Goal: Task Accomplishment & Management: Complete application form

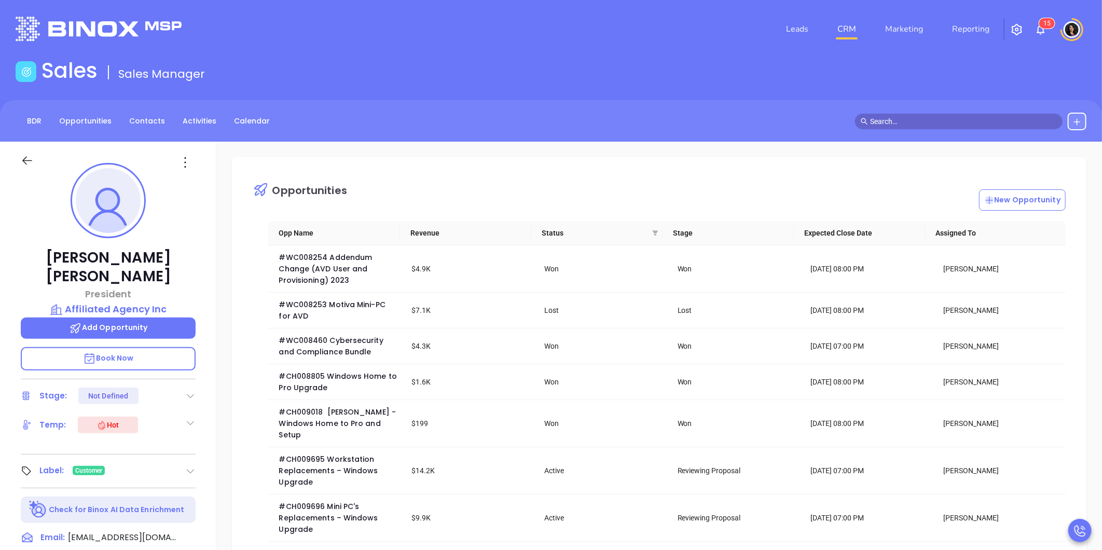
scroll to position [301, 0]
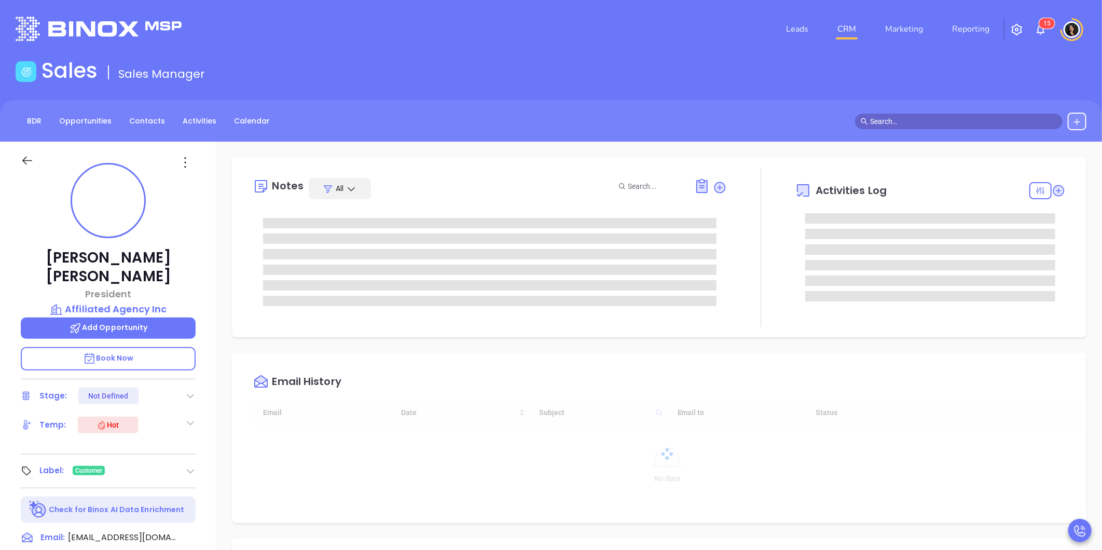
type input "[DATE]"
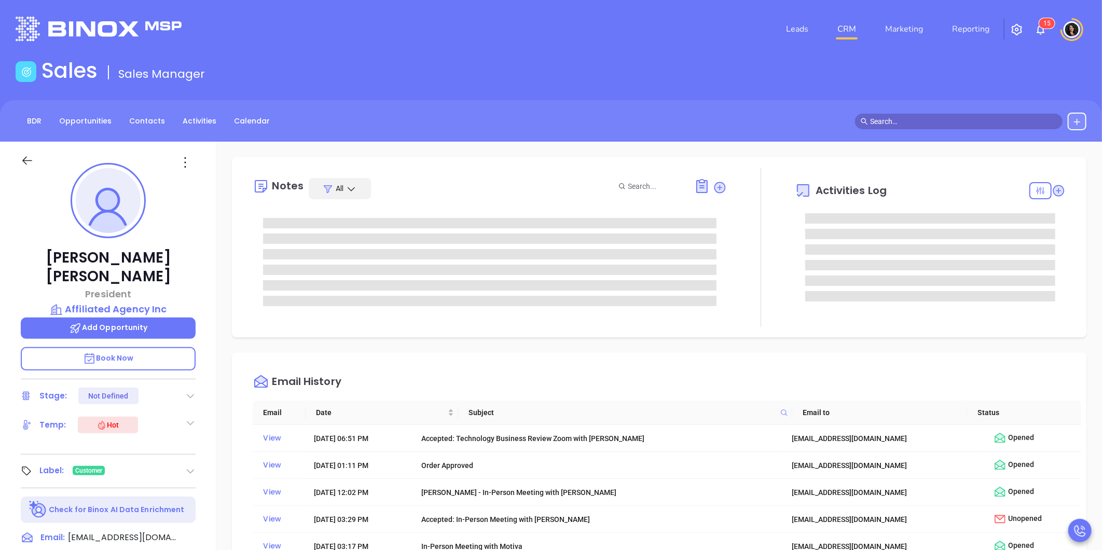
scroll to position [211, 0]
type input "[PERSON_NAME]"
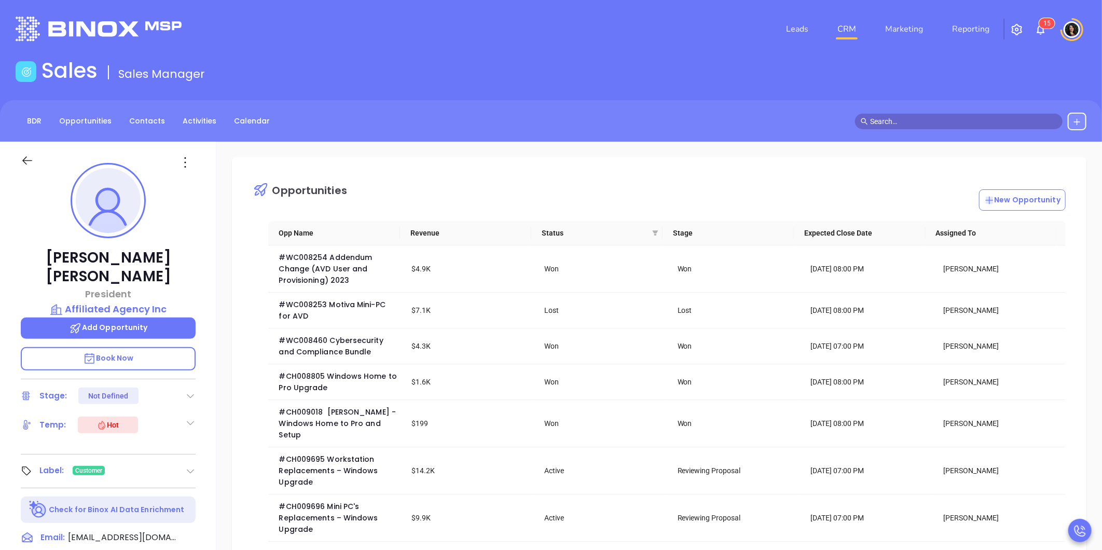
scroll to position [115, 0]
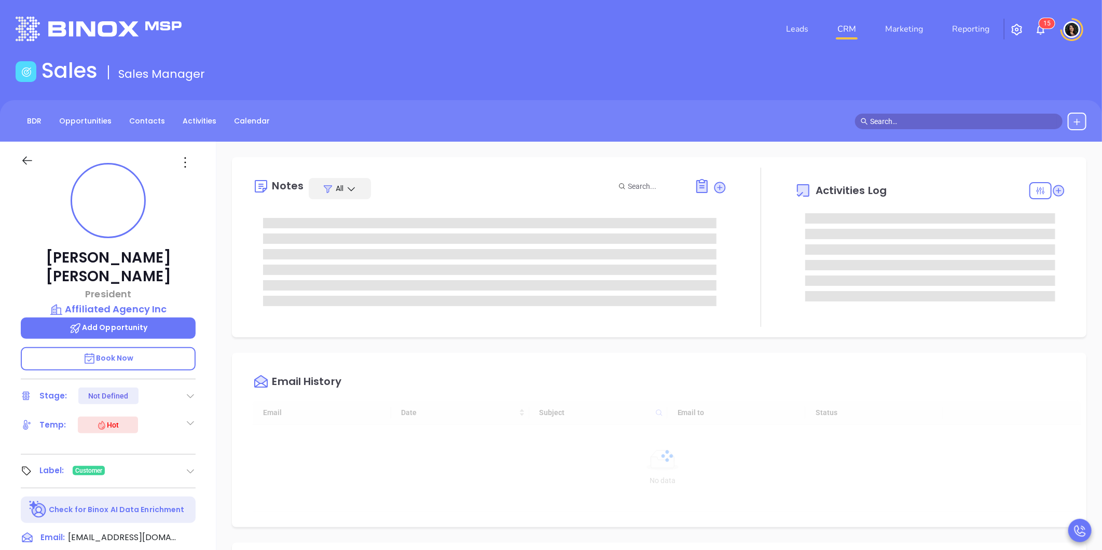
type input "[DATE]"
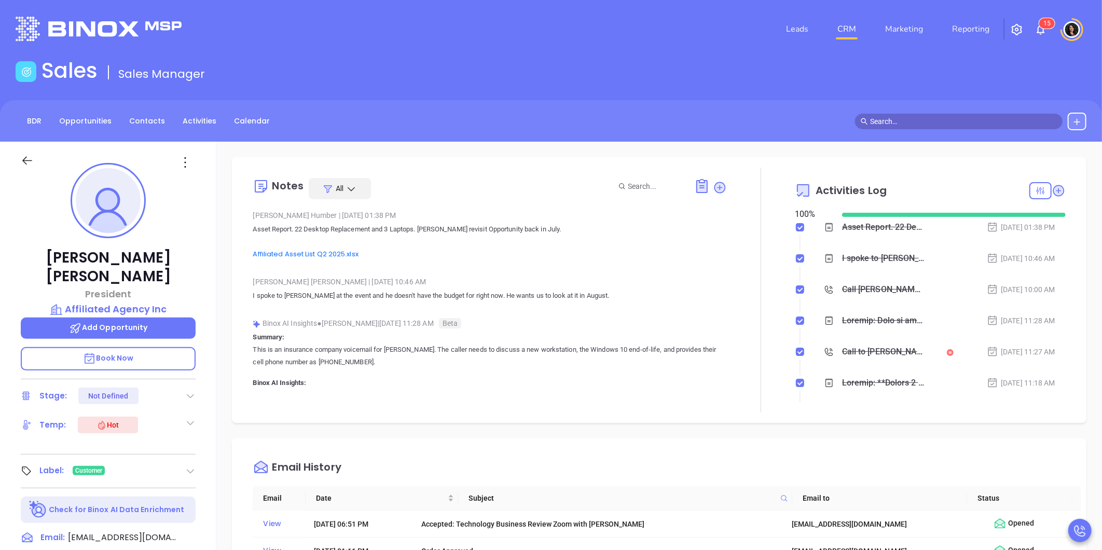
type input "[PERSON_NAME]"
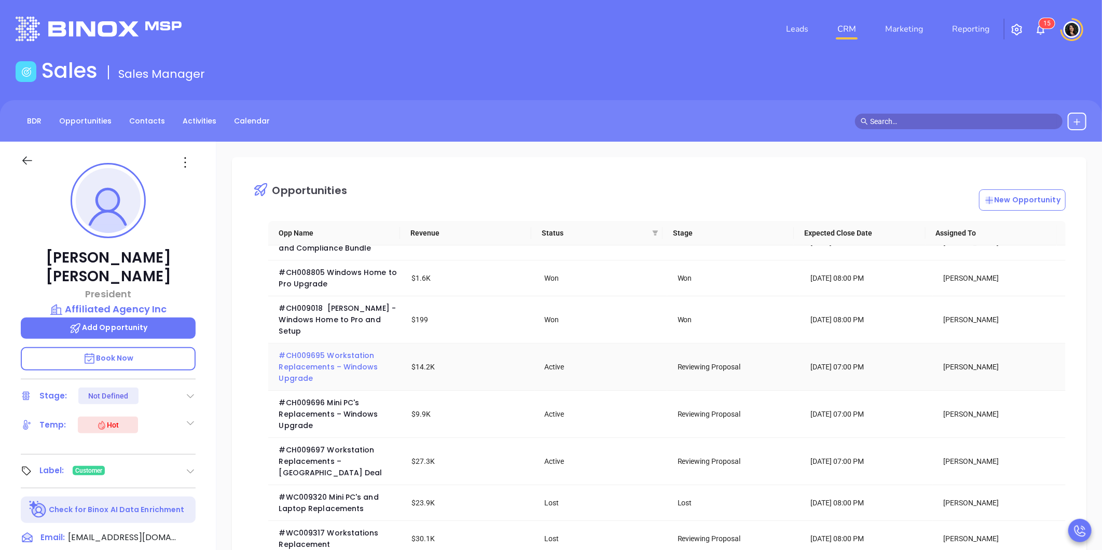
scroll to position [115, 0]
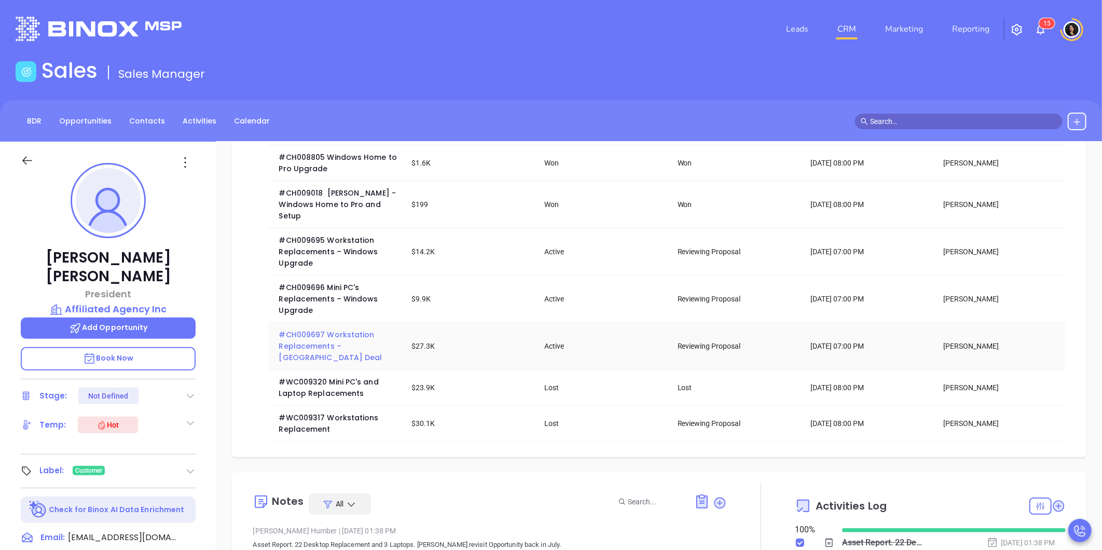
click at [299, 343] on span "#CH009697 Workstation Replacements – [GEOGRAPHIC_DATA] Deal" at bounding box center [330, 346] width 103 height 33
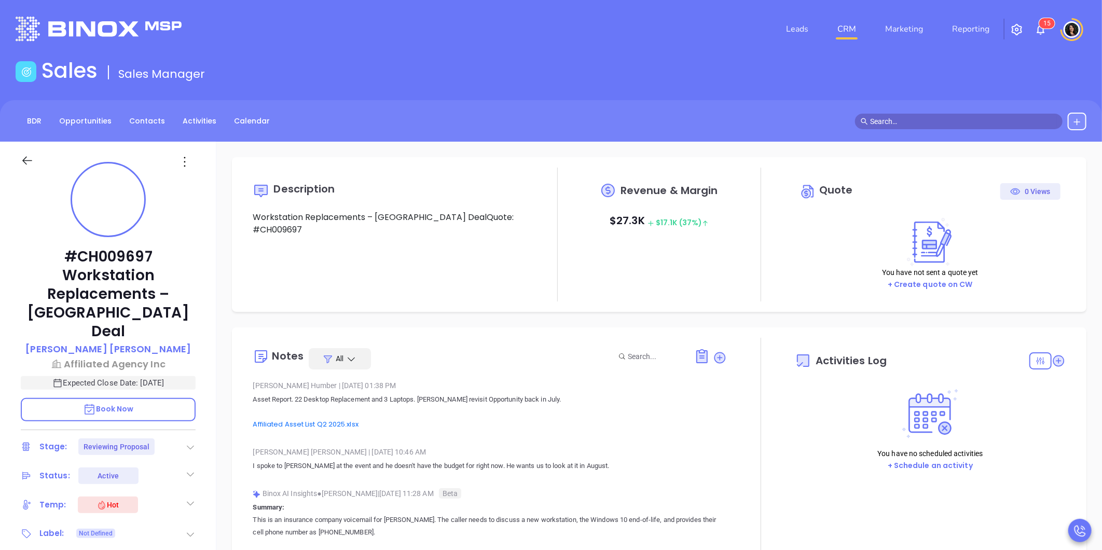
type input "10:00 am"
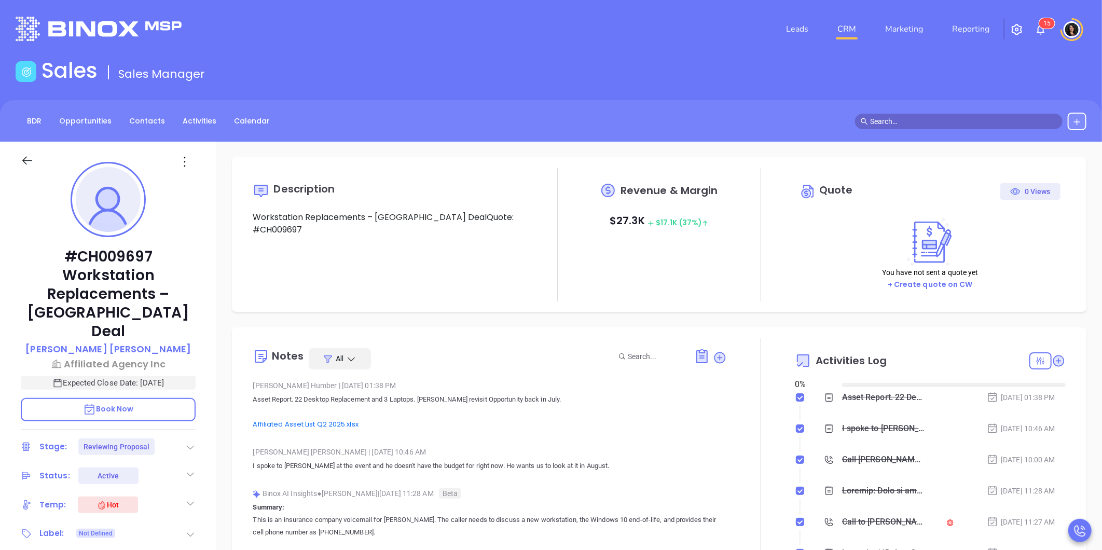
type input "[DATE]"
type input "[PERSON_NAME]"
type input "10/08/2025"
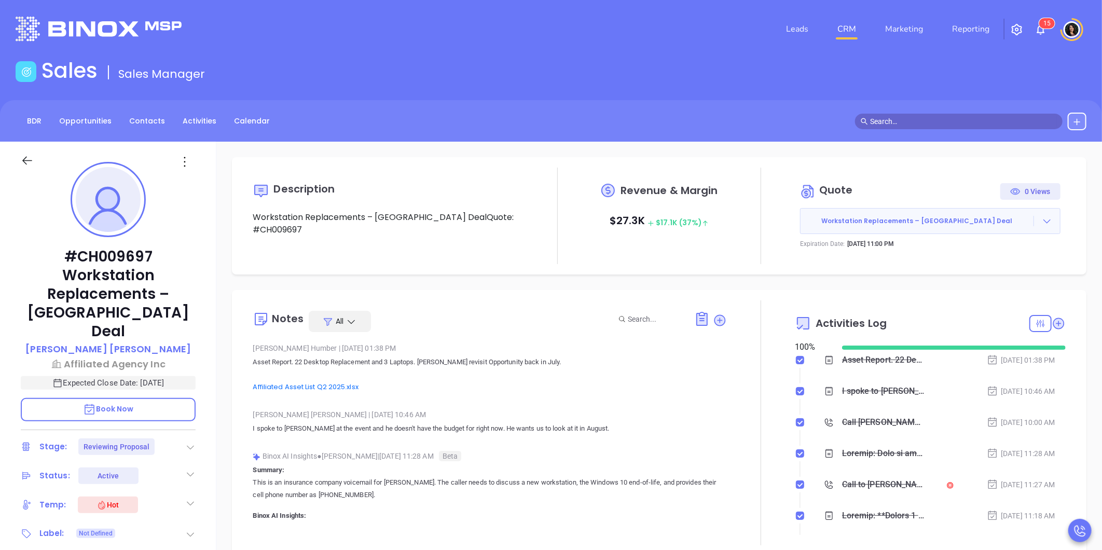
type input "[PERSON_NAME]"
